Goal: Information Seeking & Learning: Learn about a topic

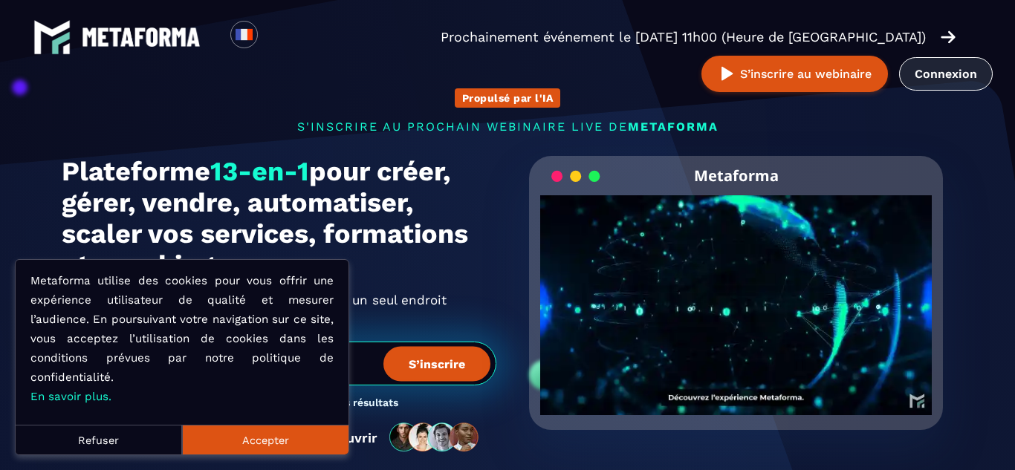
click at [961, 74] on link "Connexion" at bounding box center [946, 73] width 94 height 33
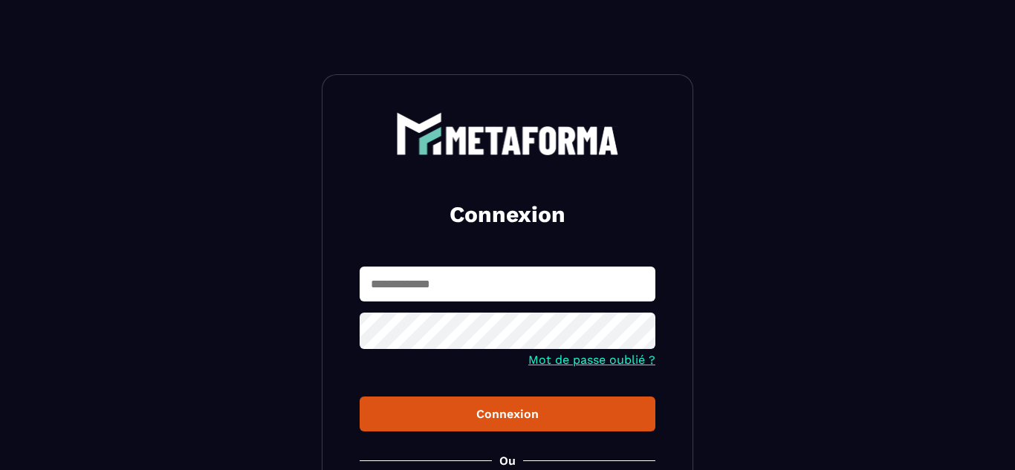
type input "**********"
click at [482, 418] on div "Connexion" at bounding box center [508, 414] width 272 height 14
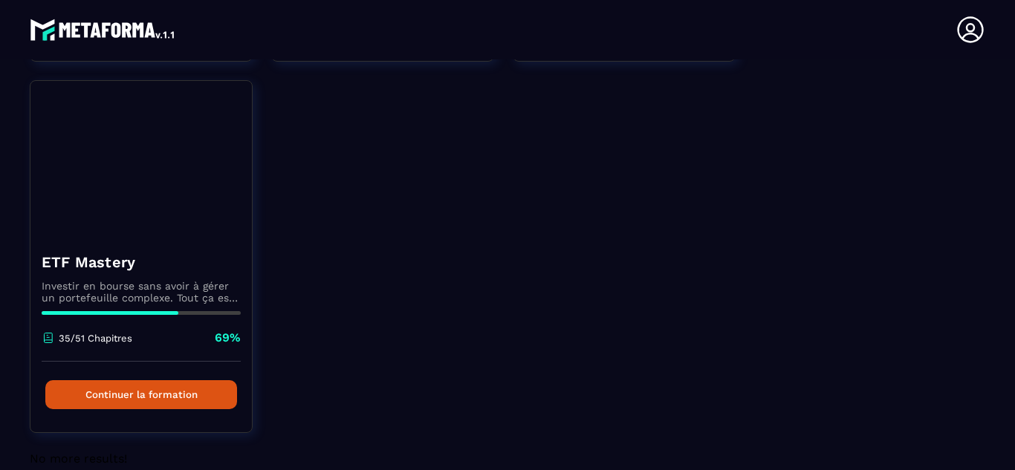
scroll to position [869, 0]
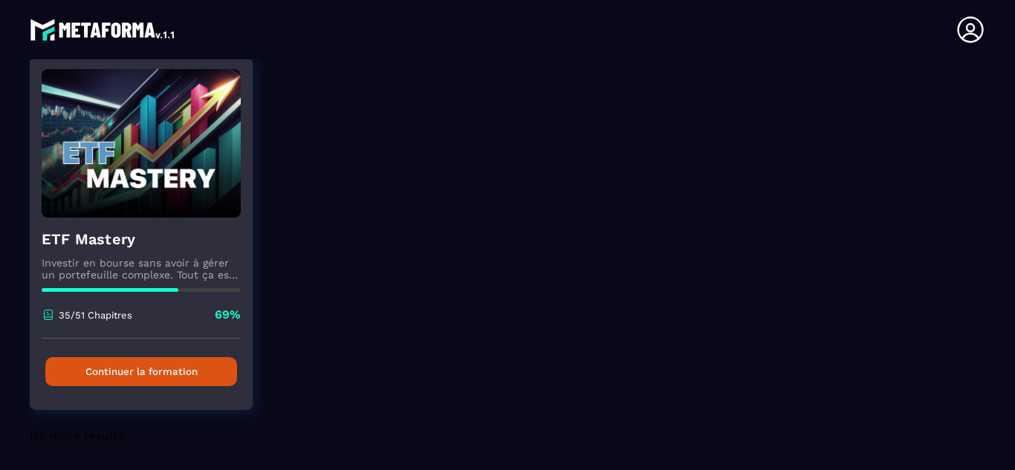
click at [106, 370] on button "Continuer la formation" at bounding box center [141, 371] width 192 height 29
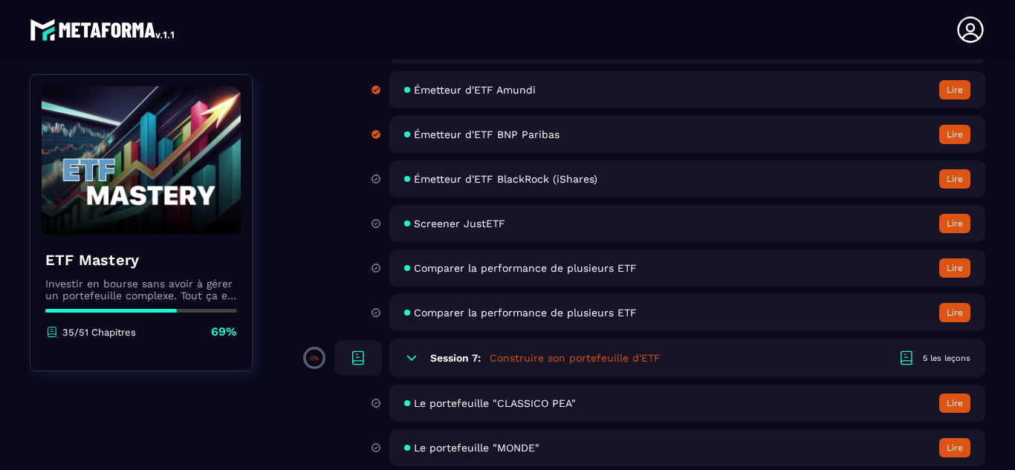
scroll to position [1848, 0]
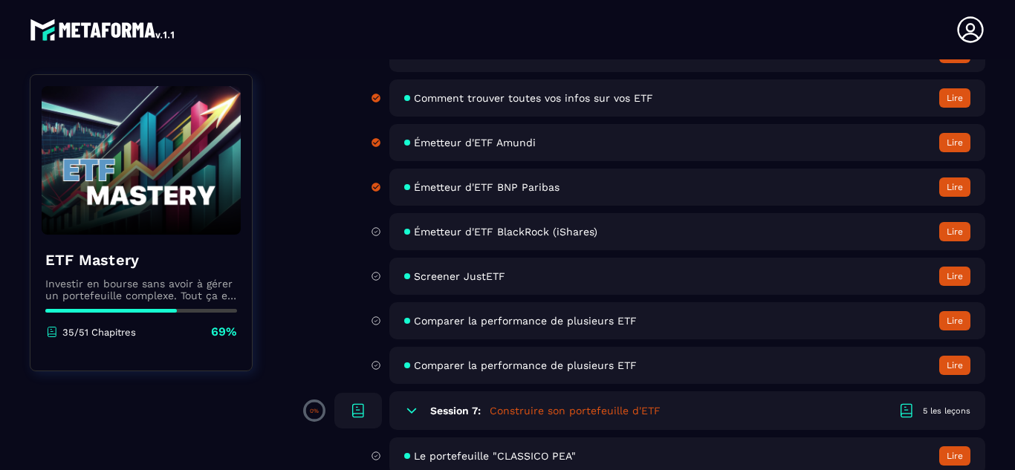
click at [952, 231] on button "Lire" at bounding box center [954, 231] width 31 height 19
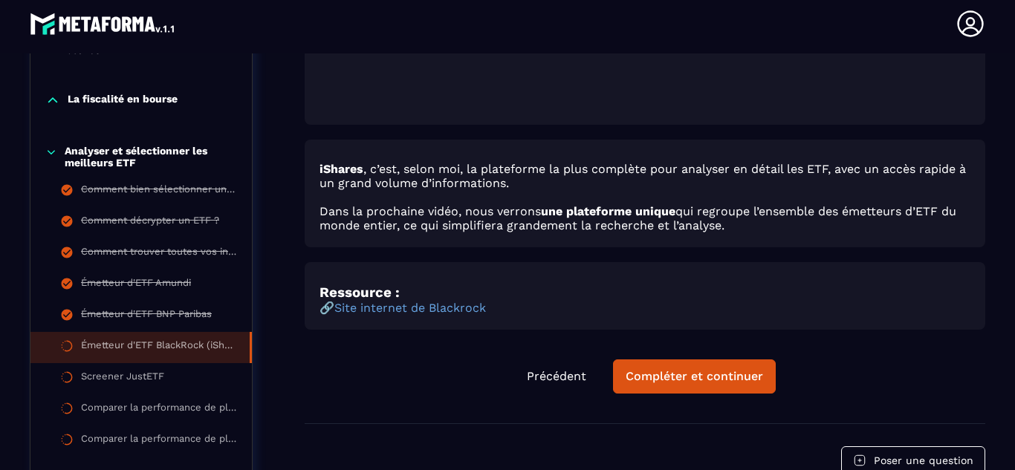
scroll to position [641, 0]
click at [661, 375] on div "Compléter et continuer" at bounding box center [694, 376] width 137 height 15
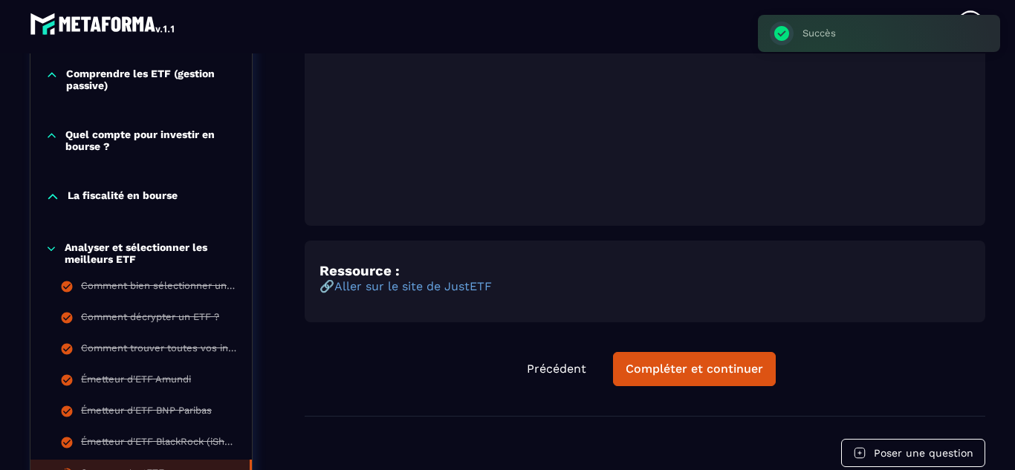
scroll to position [548, 0]
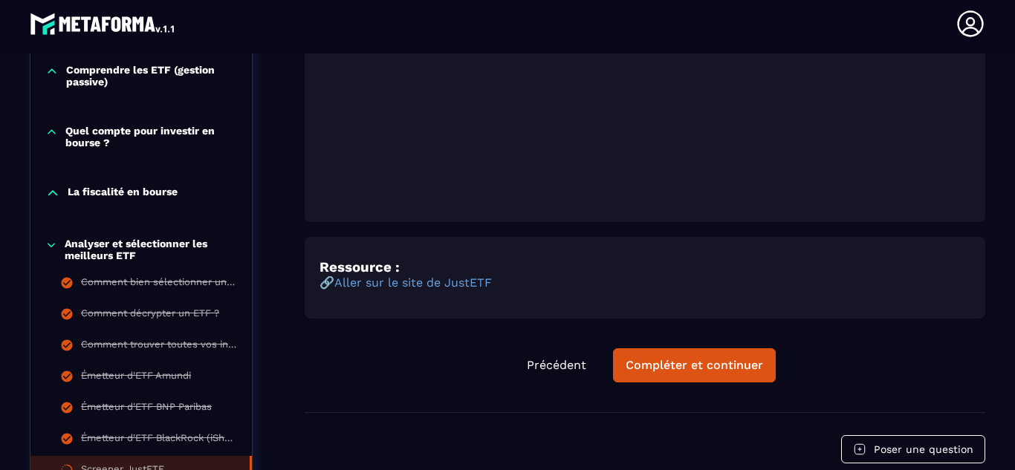
click at [465, 285] on link "Aller sur le site de JustETF" at bounding box center [413, 283] width 158 height 14
click at [663, 360] on div "Compléter et continuer" at bounding box center [694, 365] width 137 height 15
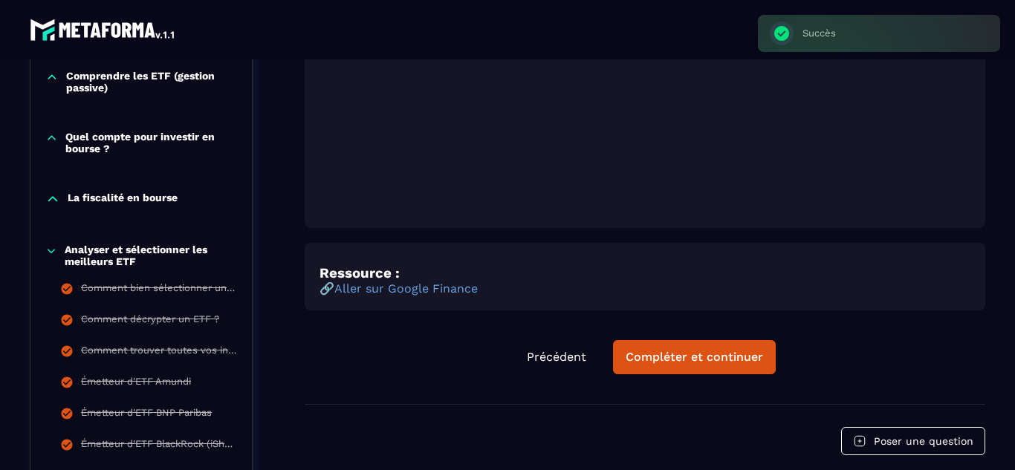
scroll to position [6, 0]
